Goal: Information Seeking & Learning: Check status

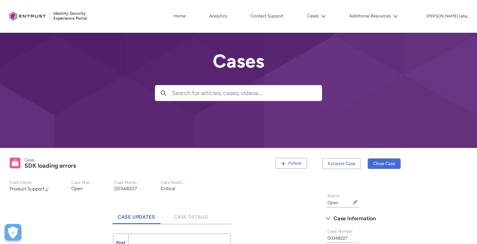
scroll to position [162, 0]
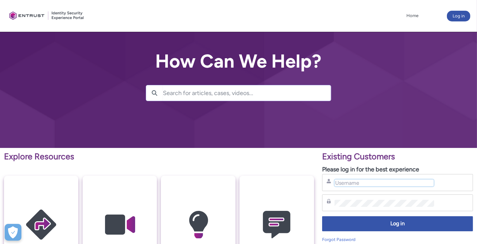
click at [359, 182] on input "Username" at bounding box center [384, 182] width 100 height 7
paste input "lorenzo.tabacchini@scrive.com"
type input "lorenzo.tabacchini@scrive.com"
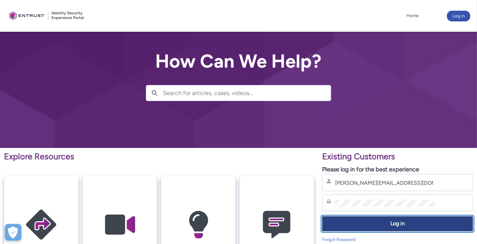
click at [359, 222] on span "Log in" at bounding box center [397, 224] width 142 height 8
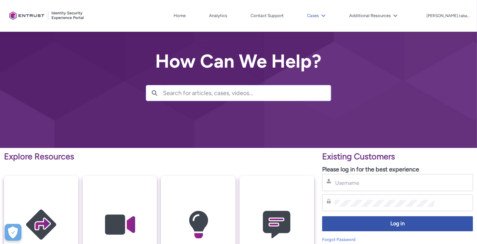
click at [327, 14] on button "Cases" at bounding box center [316, 16] width 22 height 10
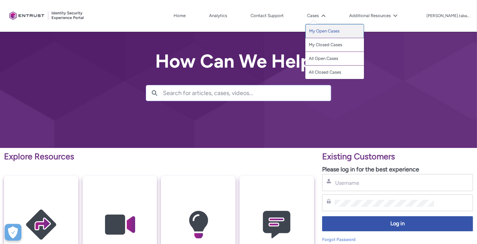
click at [330, 32] on link "My Open Cases" at bounding box center [334, 31] width 59 height 14
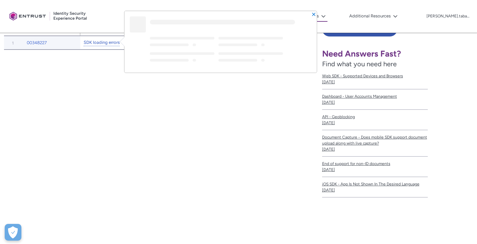
click at [100, 39] on link "SDK loading errors" at bounding box center [102, 42] width 36 height 7
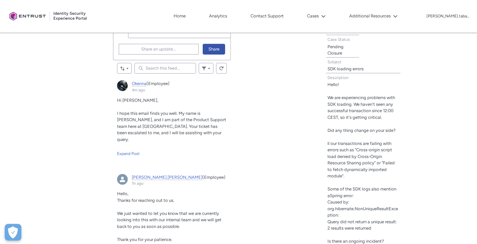
scroll to position [252, 0]
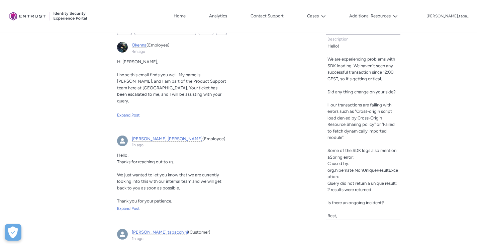
click at [133, 114] on div "Expand Post" at bounding box center [171, 115] width 109 height 6
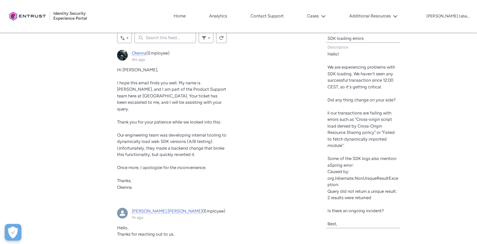
scroll to position [244, 0]
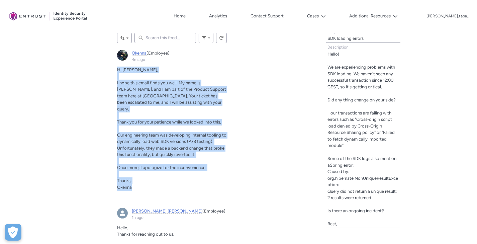
drag, startPoint x: 117, startPoint y: 68, endPoint x: 133, endPoint y: 178, distance: 111.5
click at [133, 178] on div "Hi [PERSON_NAME], I hope this email finds you well. My name is [PERSON_NAME], a…" at bounding box center [171, 129] width 109 height 124
copy div "Hi [PERSON_NAME], I hope this email finds you well. My name is [PERSON_NAME], a…"
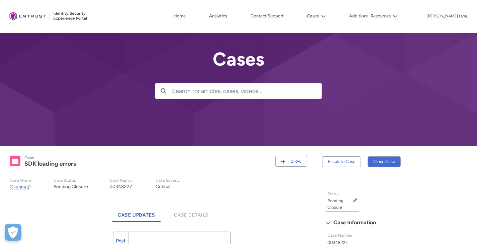
scroll to position [0, 0]
